Goal: Task Accomplishment & Management: Complete application form

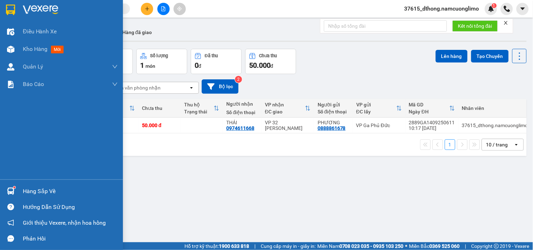
click at [13, 9] on img at bounding box center [10, 10] width 9 height 11
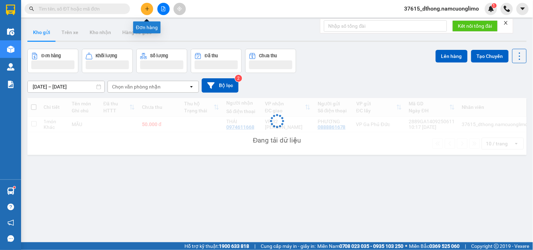
click at [150, 7] on button at bounding box center [147, 9] width 12 height 12
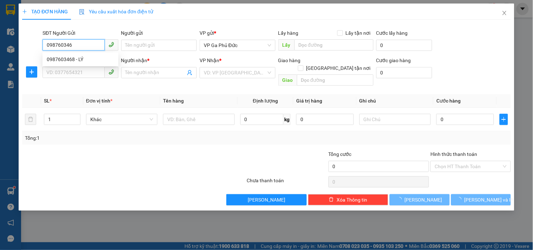
type input "0987603468"
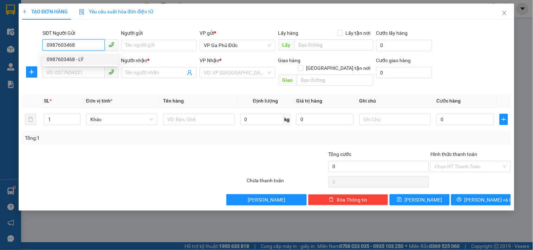
click at [76, 59] on div "0987603468 - LÝ" at bounding box center [80, 60] width 67 height 8
type input "LÝ"
type input "0987603468"
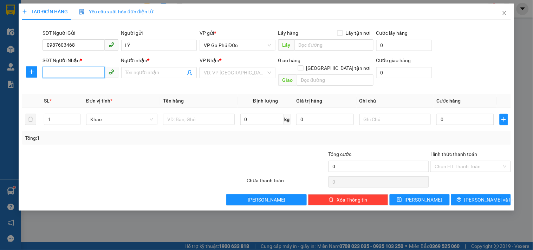
click at [67, 72] on input "SĐT Người Nhận *" at bounding box center [74, 72] width 62 height 11
click at [87, 95] on div "0987106188 - QUỲNH" at bounding box center [80, 98] width 67 height 8
type input "0987106188"
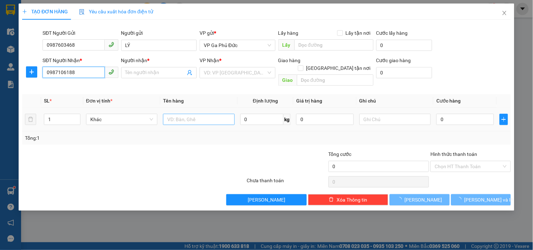
type input "QUỲNH"
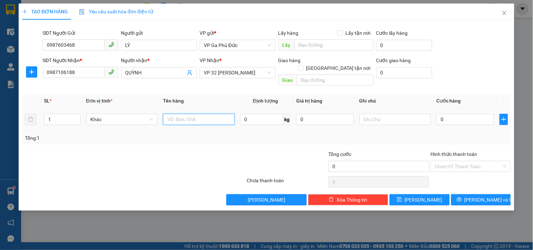
drag, startPoint x: 187, startPoint y: 117, endPoint x: 162, endPoint y: 114, distance: 24.4
click at [187, 116] on input "text" at bounding box center [198, 119] width 71 height 11
type input "QUẦN AO + TP"
click at [457, 114] on input "0" at bounding box center [466, 119] width 58 height 11
type input "5"
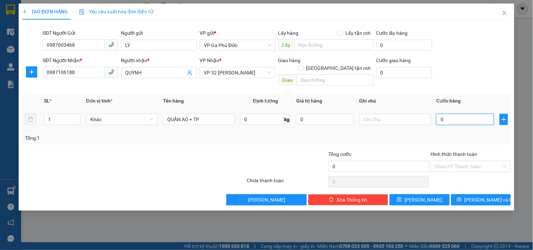
type input "5"
type input "50"
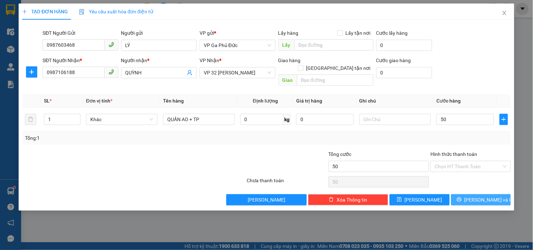
type input "50.000"
click at [473, 194] on button "[PERSON_NAME] và In" at bounding box center [481, 199] width 60 height 11
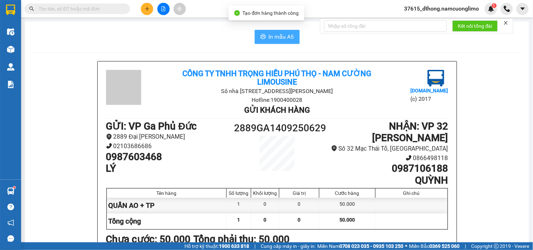
click at [269, 32] on span "In mẫu A5" at bounding box center [281, 36] width 25 height 9
